Goal: Participate in discussion

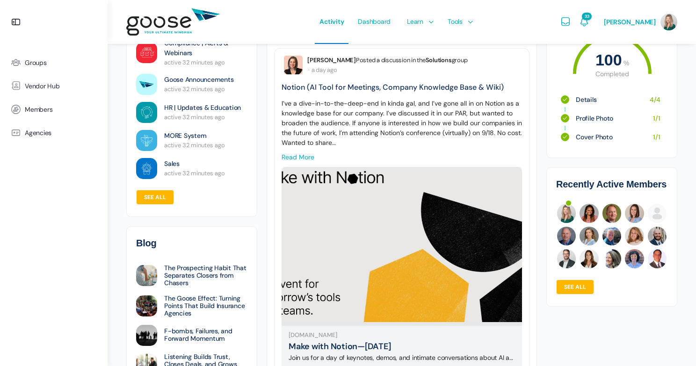
scroll to position [492, 0]
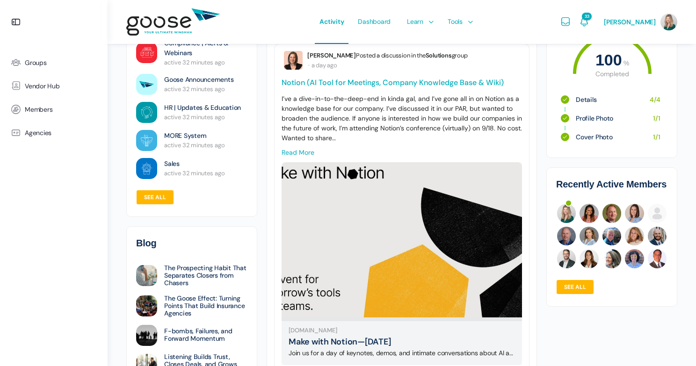
click at [427, 88] on link "Notion (AI Tool for Meetings, Company Knowledge Base & Wiki)" at bounding box center [393, 83] width 222 height 10
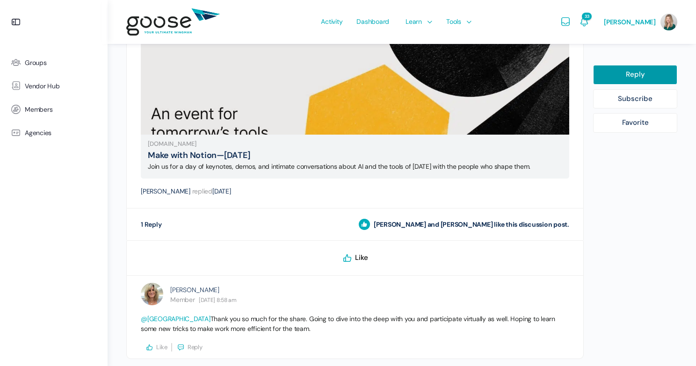
scroll to position [410, 0]
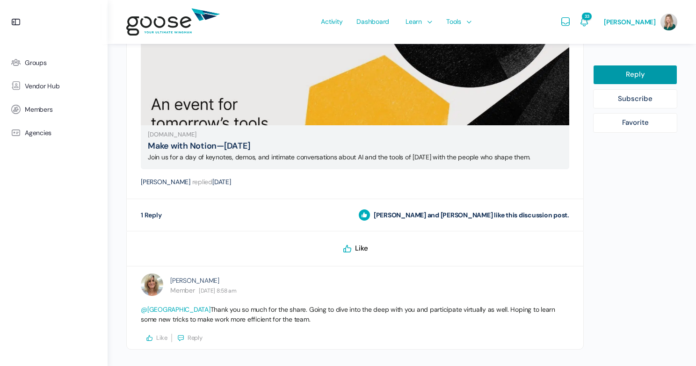
click at [345, 250] on icon at bounding box center [347, 248] width 11 height 11
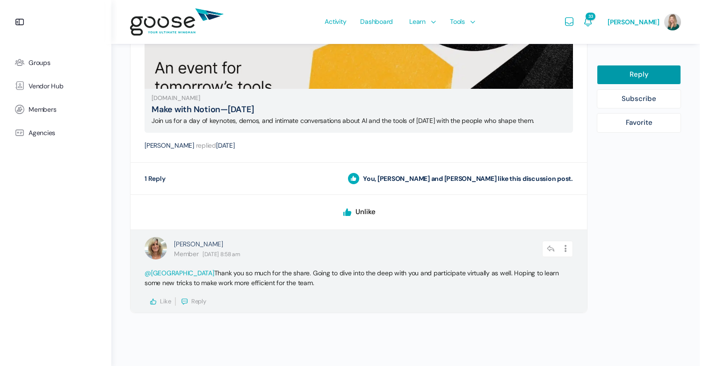
scroll to position [447, 0]
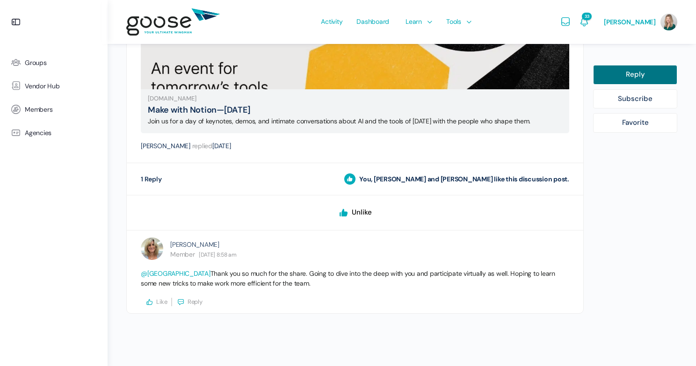
click at [639, 73] on link "Reply" at bounding box center [635, 75] width 84 height 20
select select
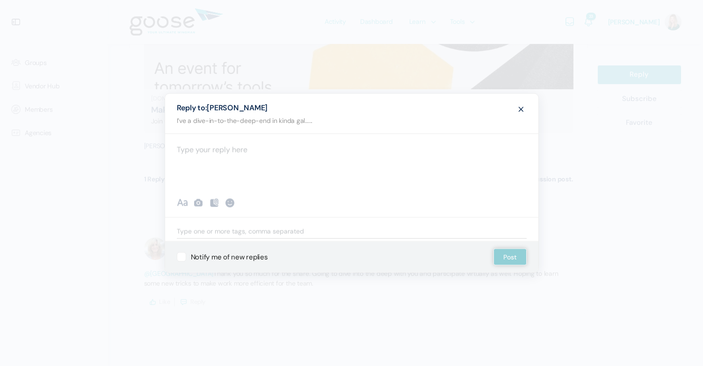
click at [263, 149] on div at bounding box center [352, 162] width 374 height 56
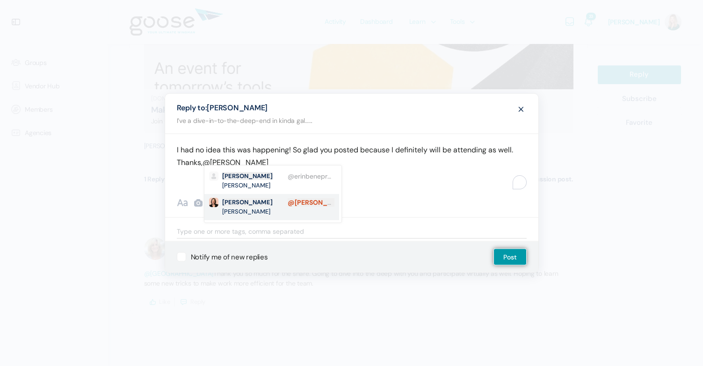
click at [288, 198] on strong "@erin" at bounding box center [318, 202] width 61 height 8
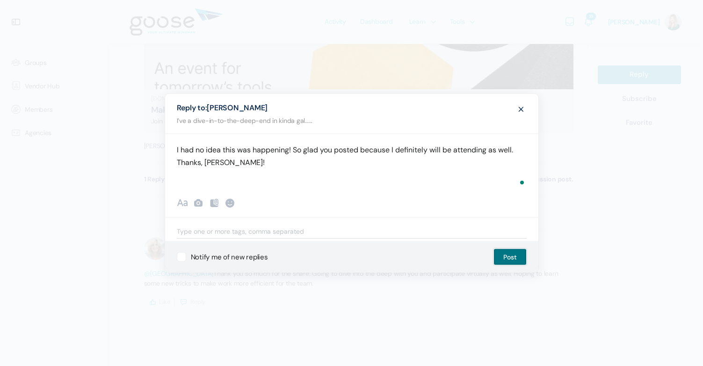
click at [510, 258] on button "Post" at bounding box center [510, 257] width 33 height 17
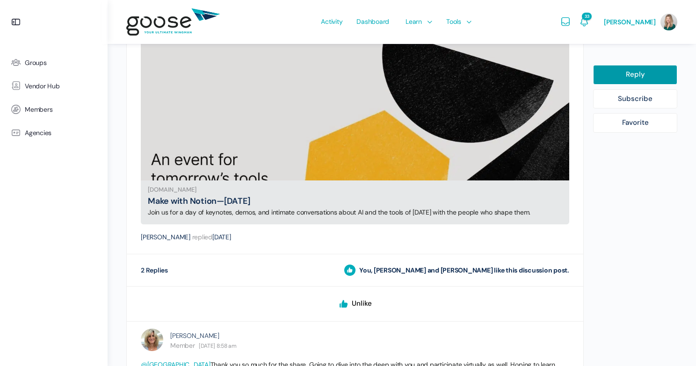
scroll to position [349, 0]
